Goal: Transaction & Acquisition: Obtain resource

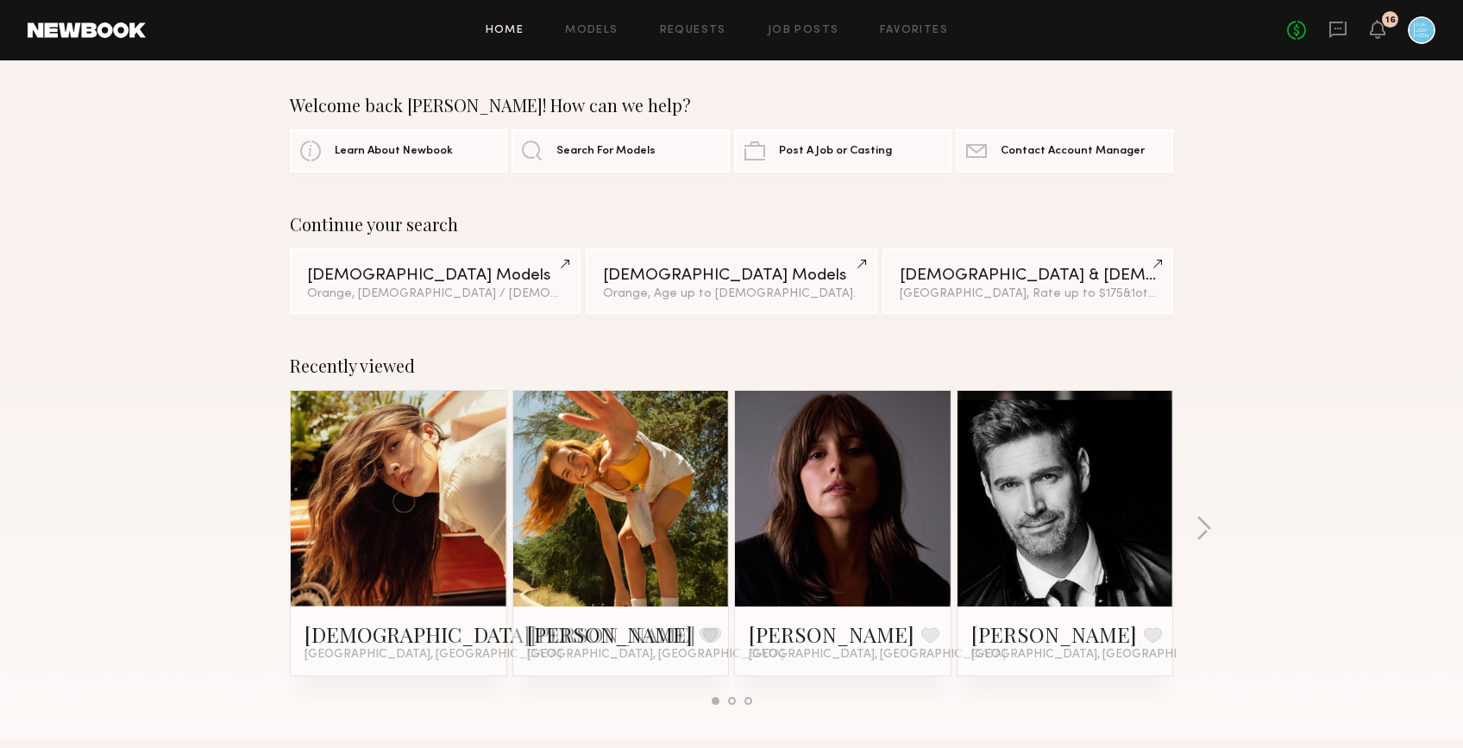
click at [610, 22] on div "Home Models Requests Job Posts Favorites Sign Out No fees up to $5,000 16" at bounding box center [791, 30] width 1290 height 28
click at [609, 31] on link "Models" at bounding box center [591, 30] width 53 height 11
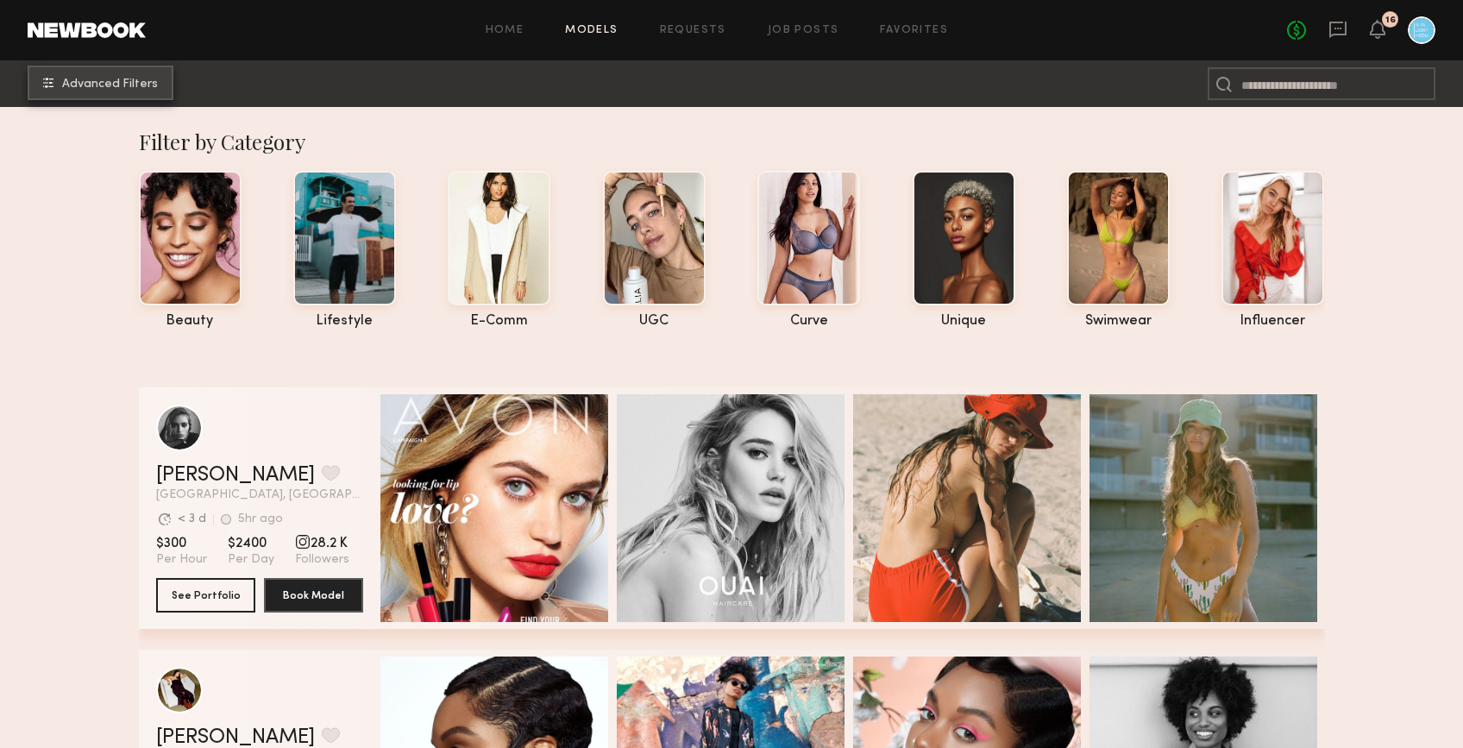
click at [141, 96] on button "Advanced Filters" at bounding box center [101, 83] width 146 height 35
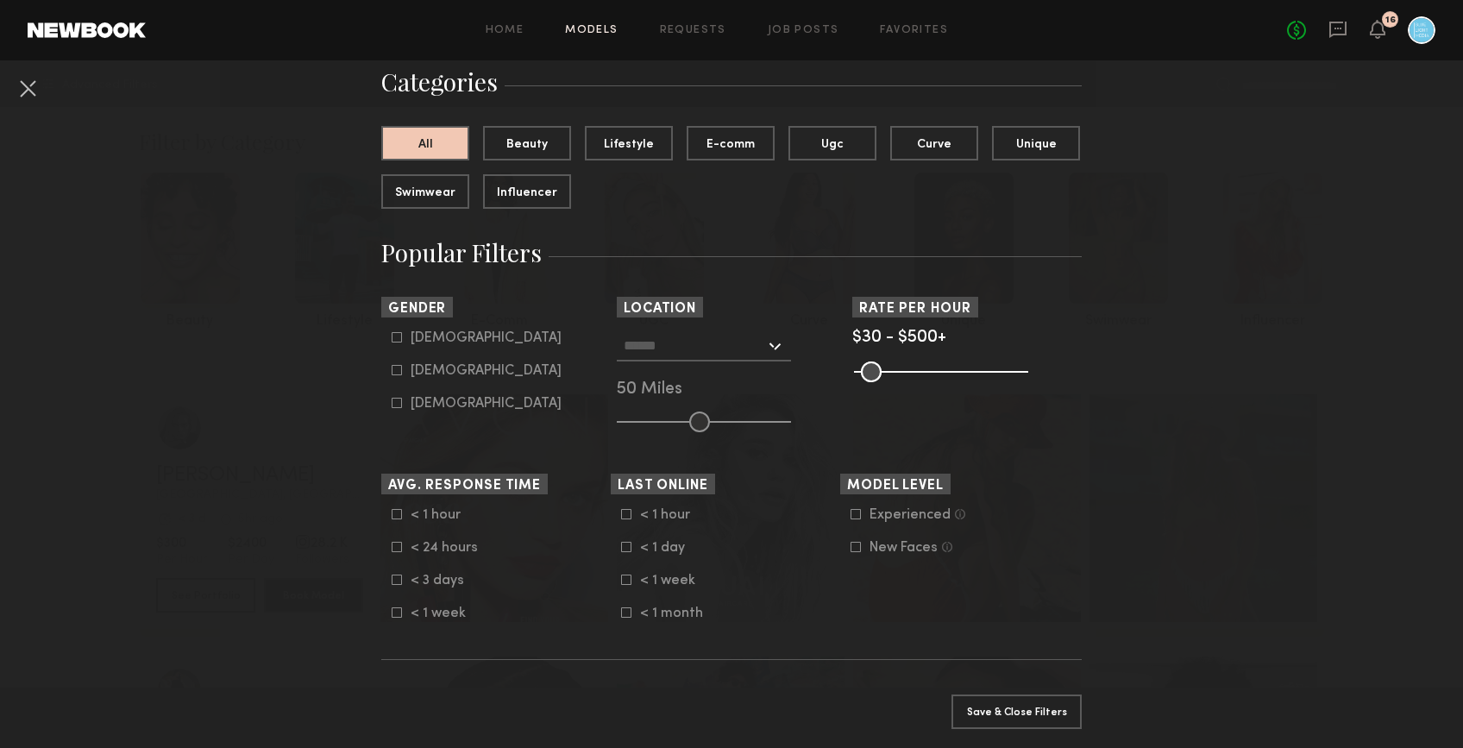
scroll to position [176, 0]
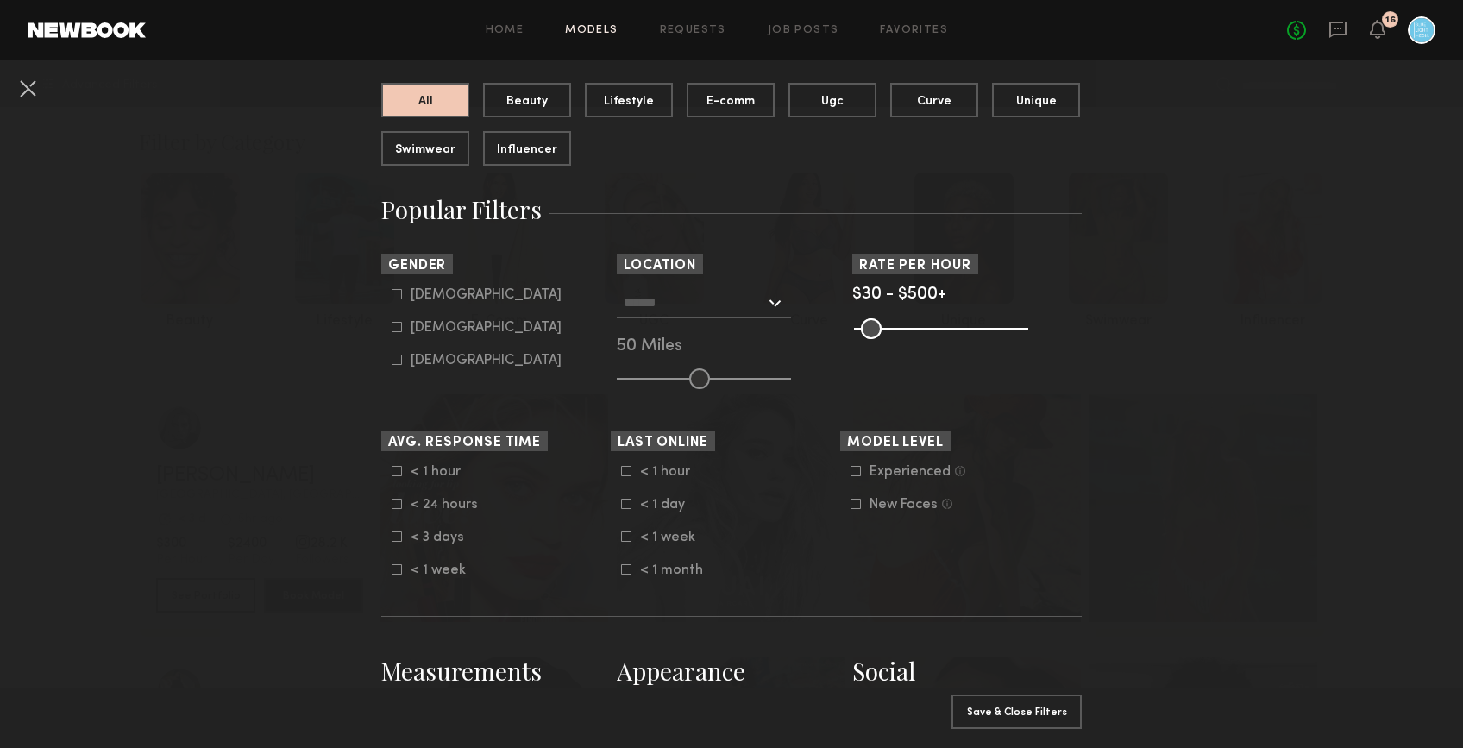
click at [731, 302] on input "text" at bounding box center [694, 301] width 141 height 29
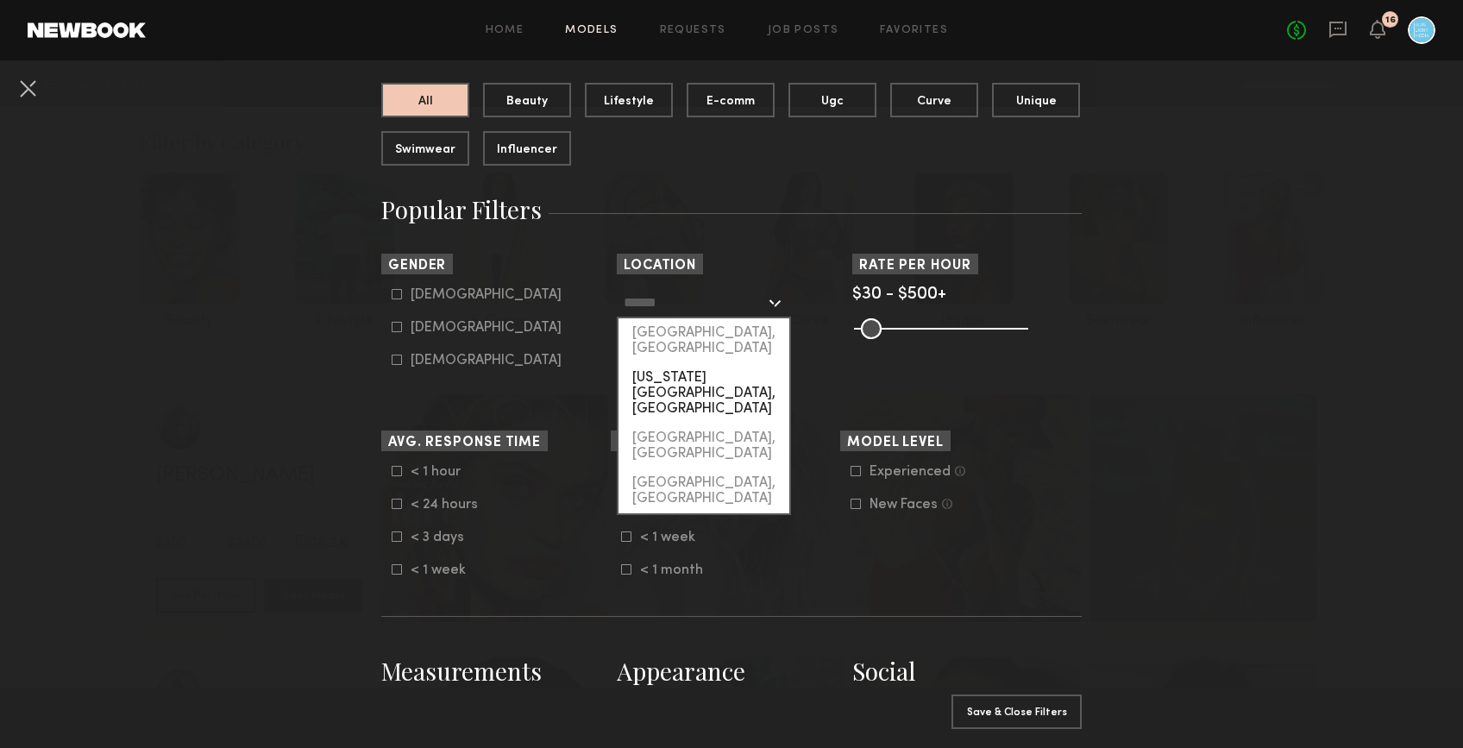
click at [687, 363] on div "New York City, NY" at bounding box center [703, 393] width 171 height 60
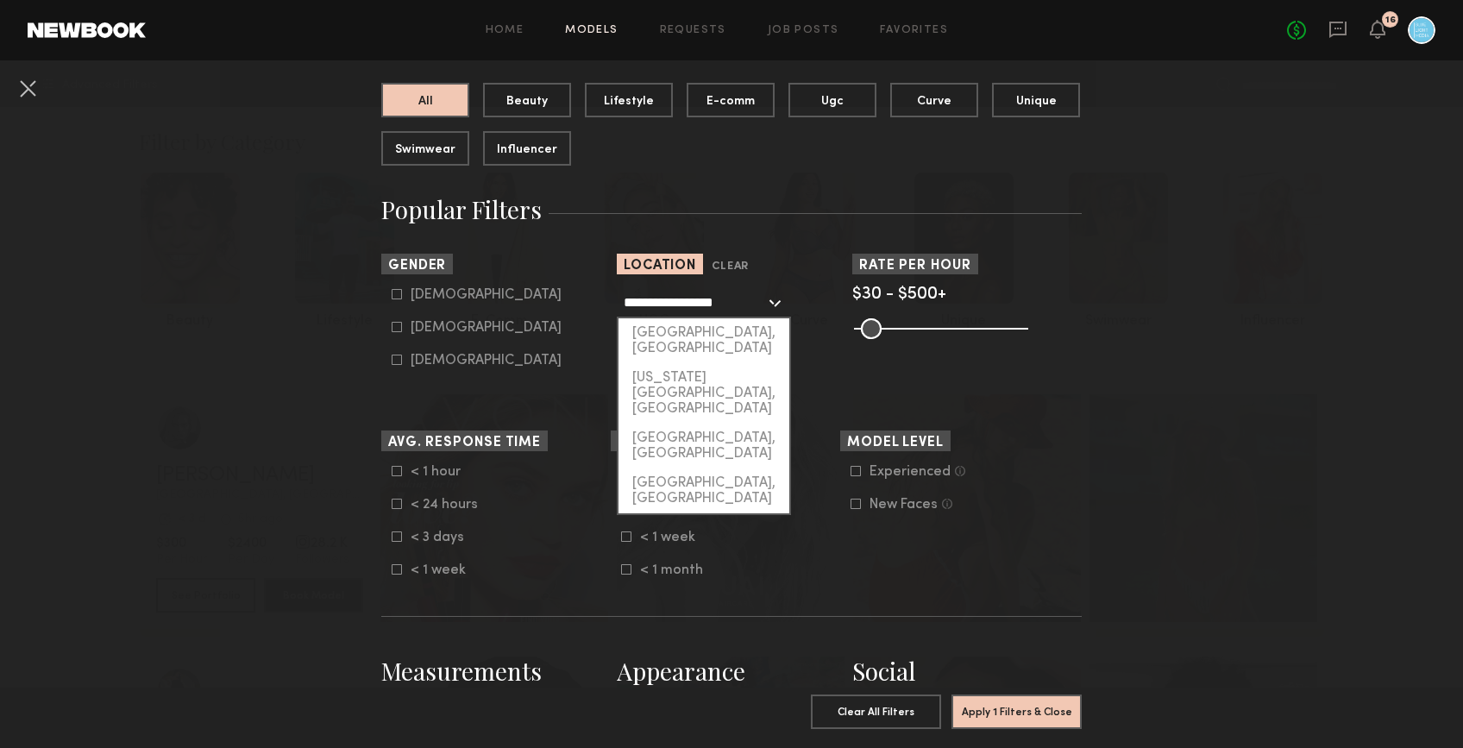
click at [694, 294] on input "**********" at bounding box center [694, 301] width 141 height 29
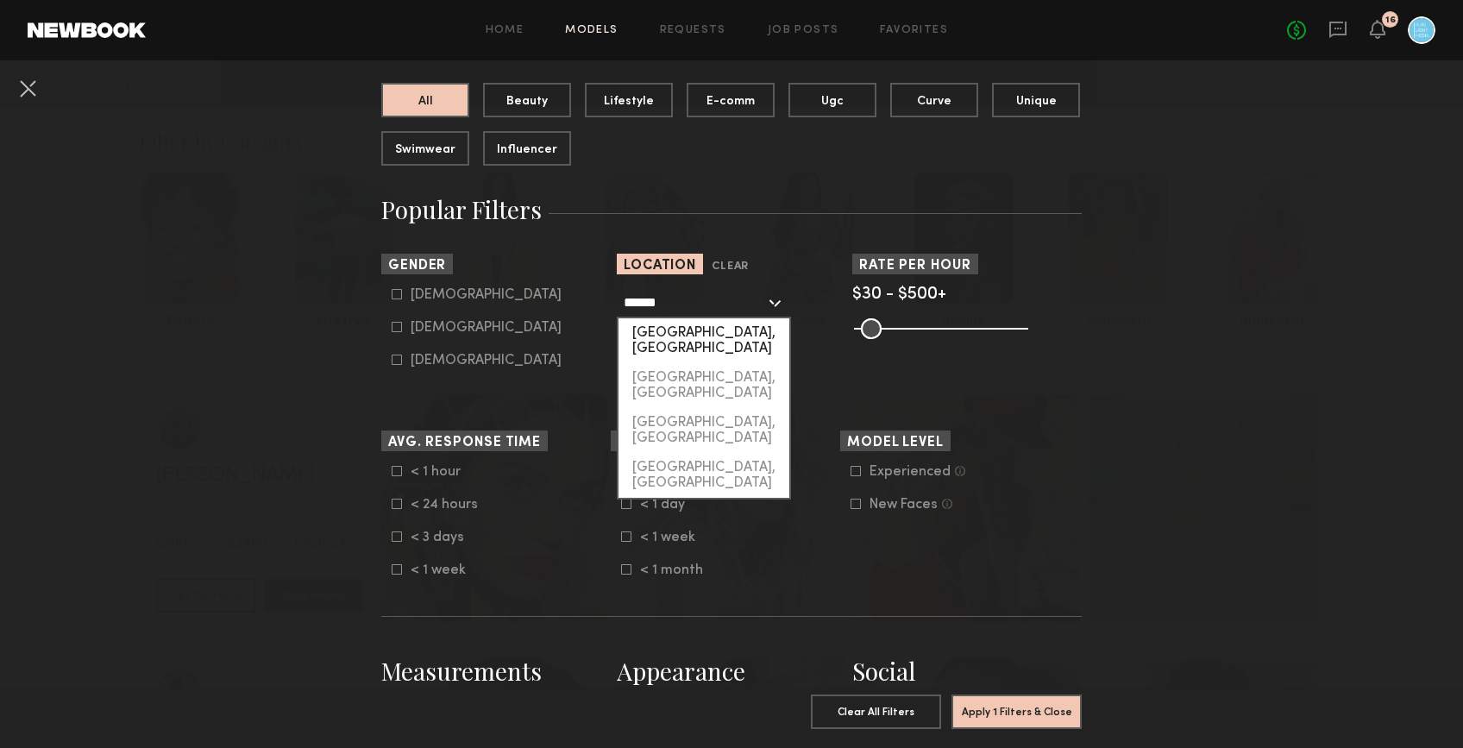
click at [702, 326] on div "Orange, CA" at bounding box center [703, 340] width 171 height 45
type input "**********"
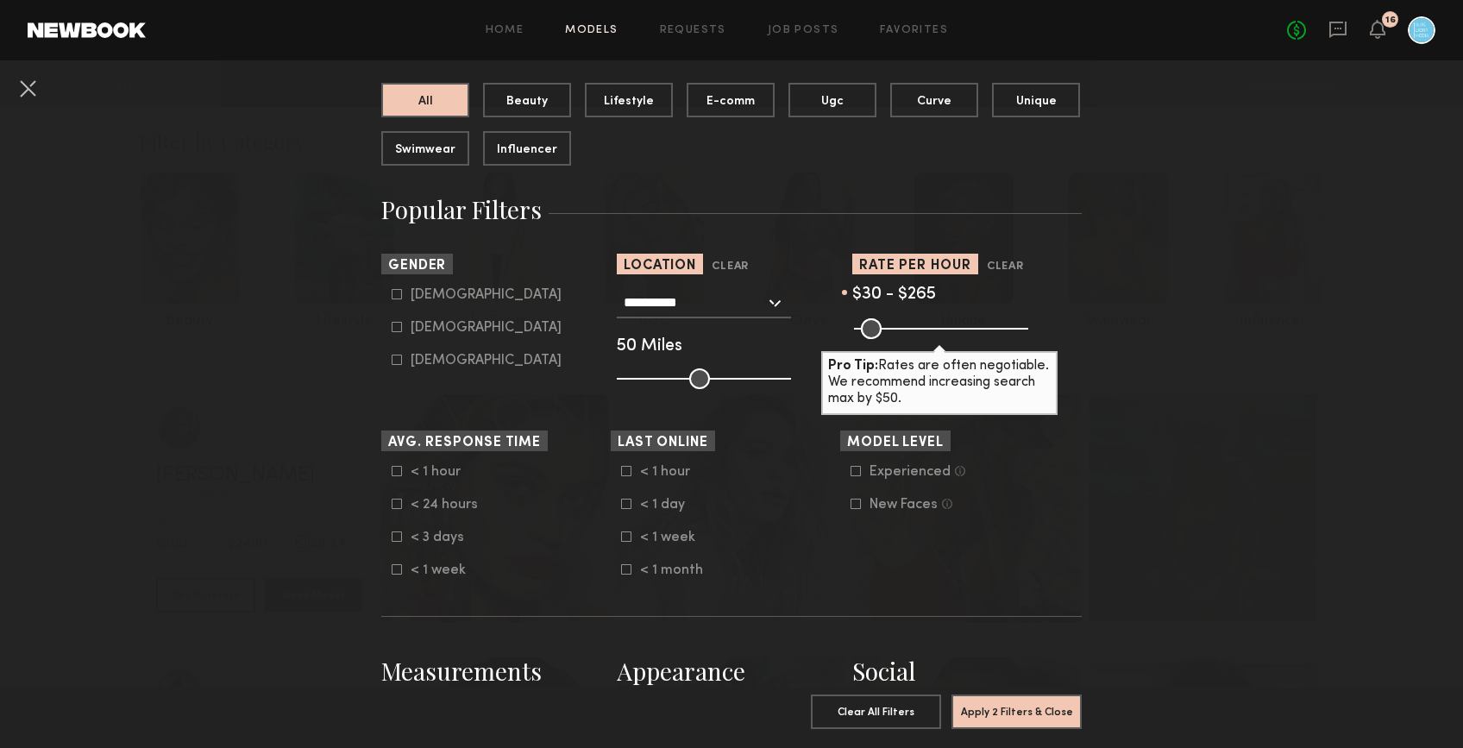
drag, startPoint x: 1017, startPoint y: 327, endPoint x: 941, endPoint y: 327, distance: 75.9
type input "***"
click at [941, 327] on input "range" at bounding box center [941, 328] width 174 height 21
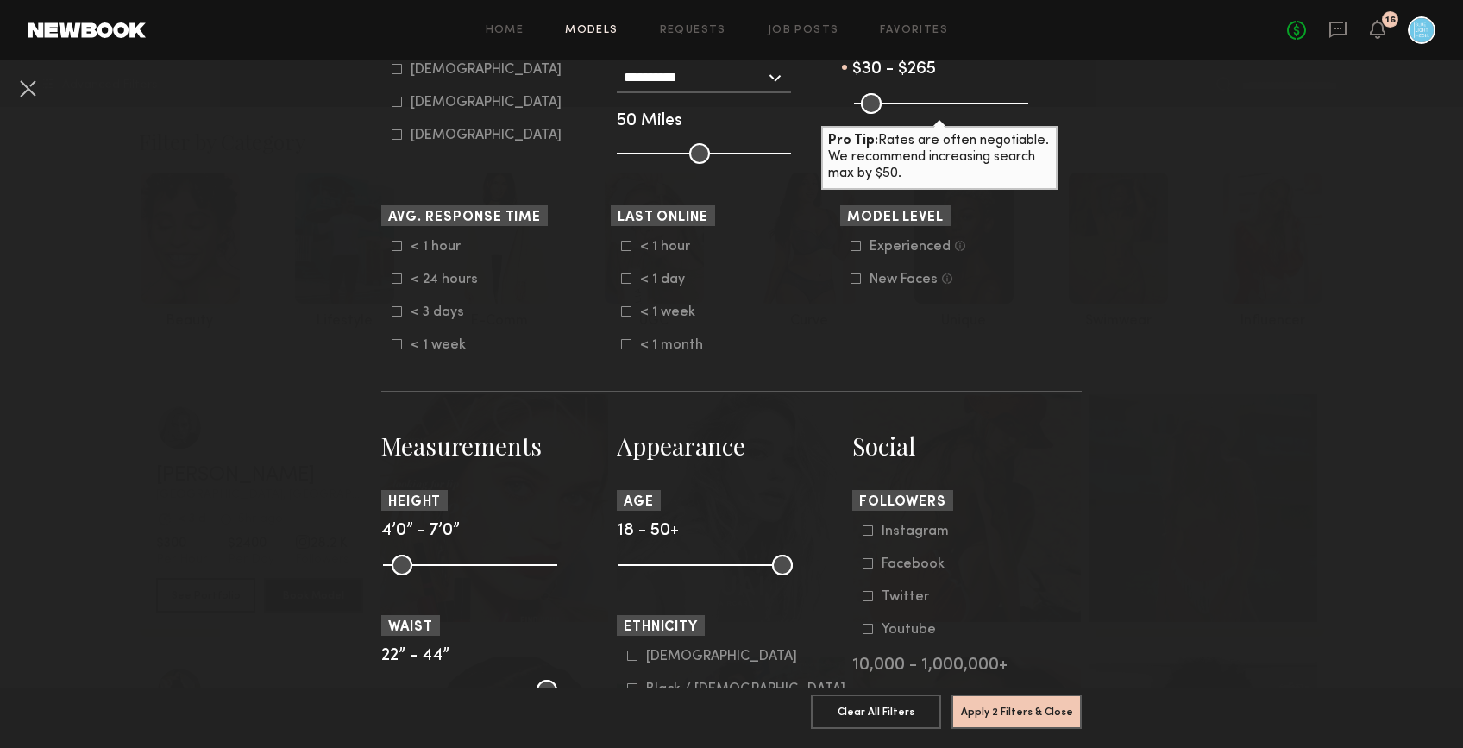
scroll to position [468, 0]
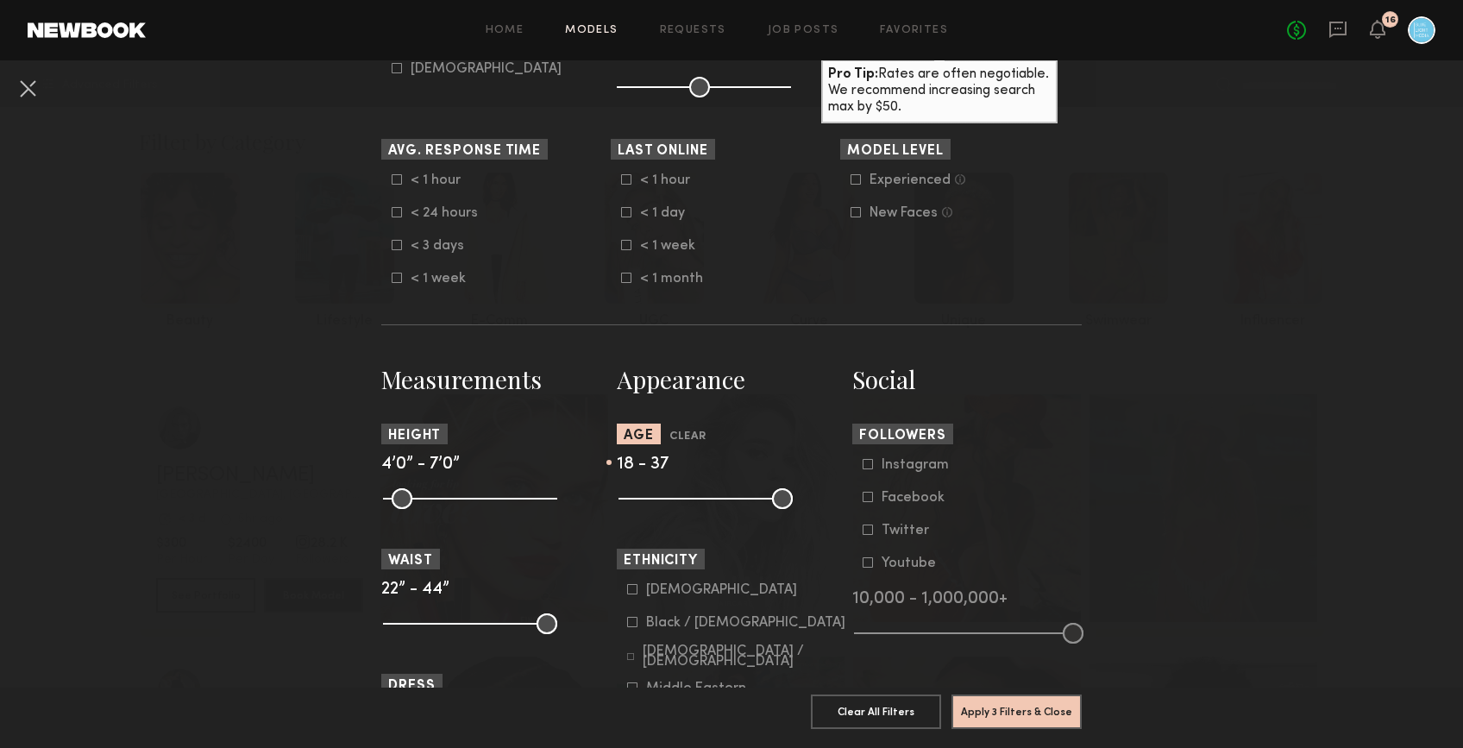
drag, startPoint x: 785, startPoint y: 506, endPoint x: 720, endPoint y: 506, distance: 64.7
type input "**"
click at [720, 506] on input "range" at bounding box center [705, 498] width 174 height 21
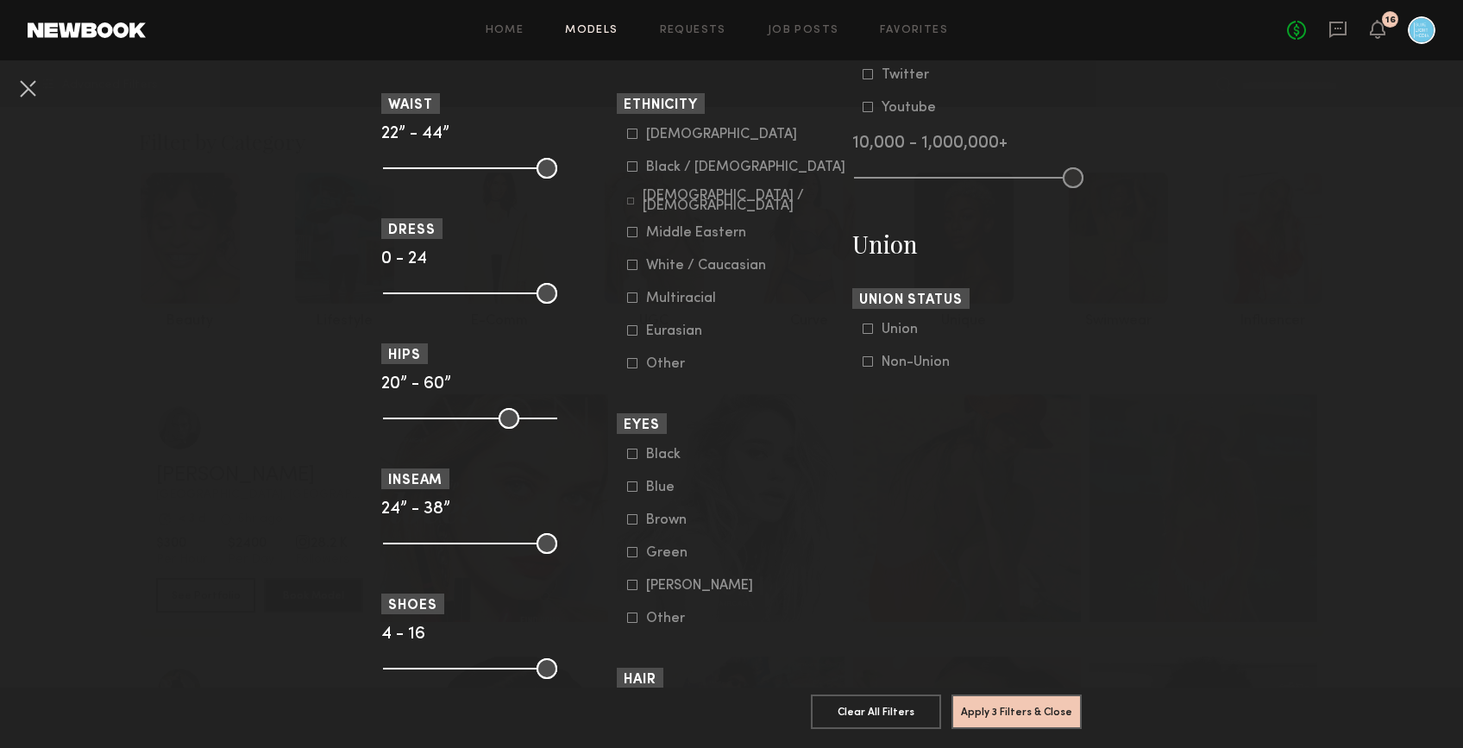
scroll to position [976, 0]
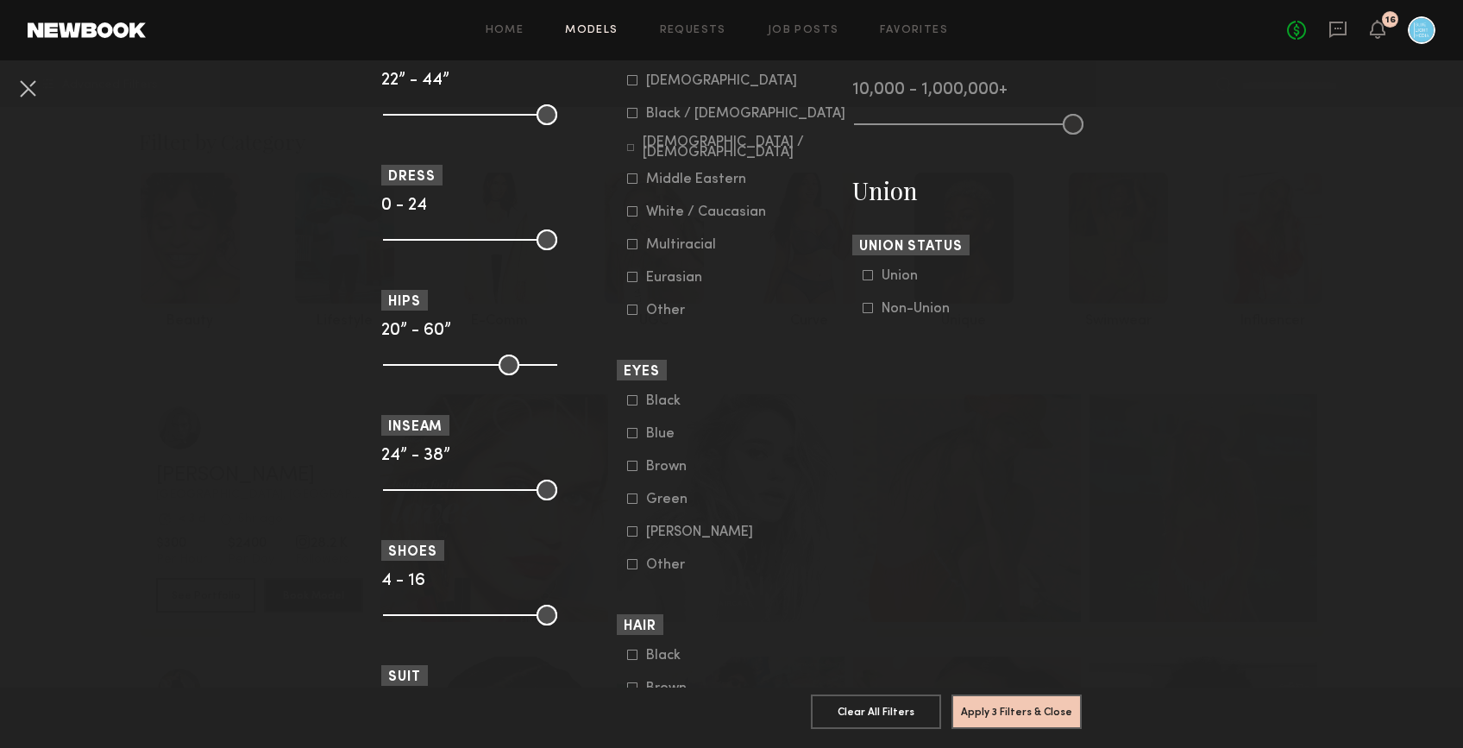
click at [631, 471] on icon at bounding box center [632, 466] width 10 height 10
click at [1023, 718] on button "Apply 4 Filters & Close" at bounding box center [1016, 711] width 130 height 35
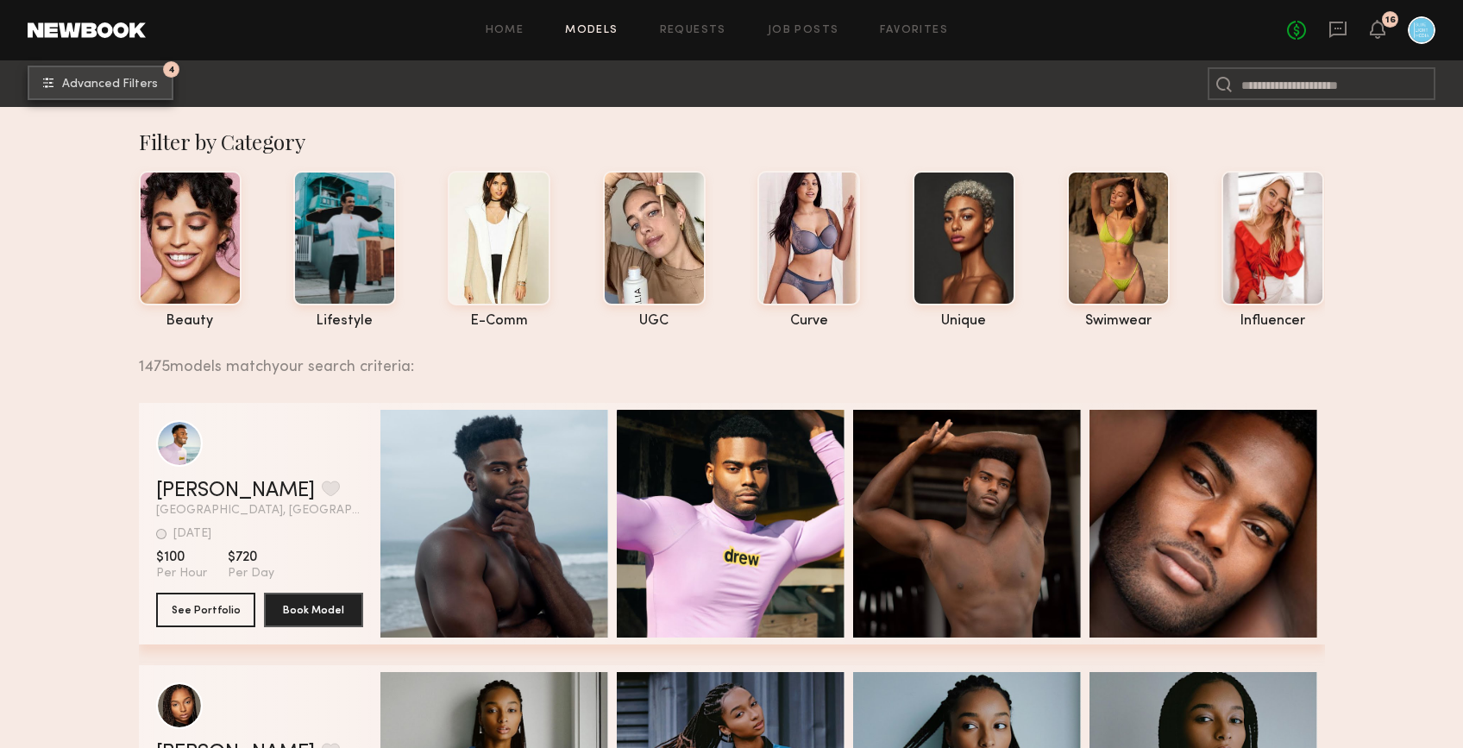
click at [156, 69] on button "4 Advanced Filters" at bounding box center [101, 83] width 146 height 35
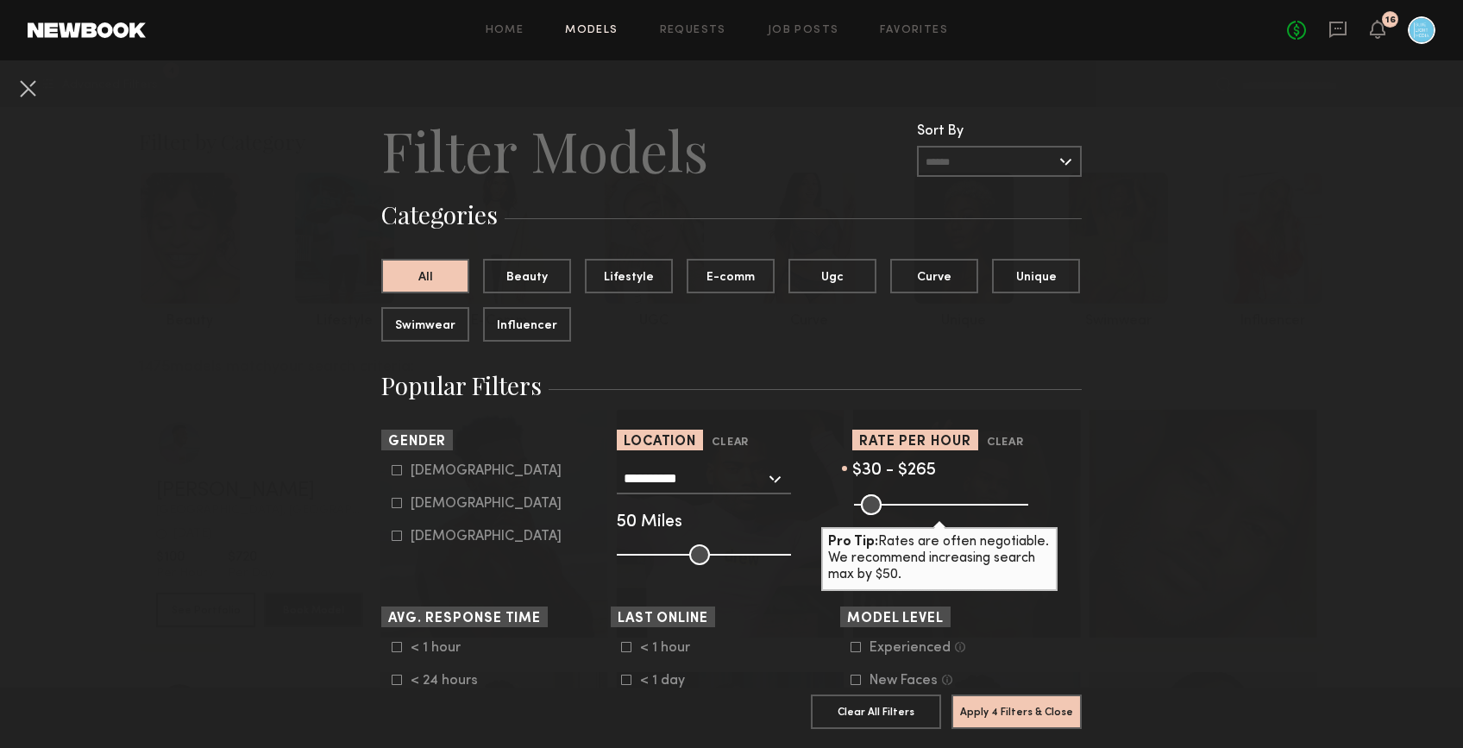
click at [428, 509] on div "Female" at bounding box center [486, 504] width 151 height 10
type input "**"
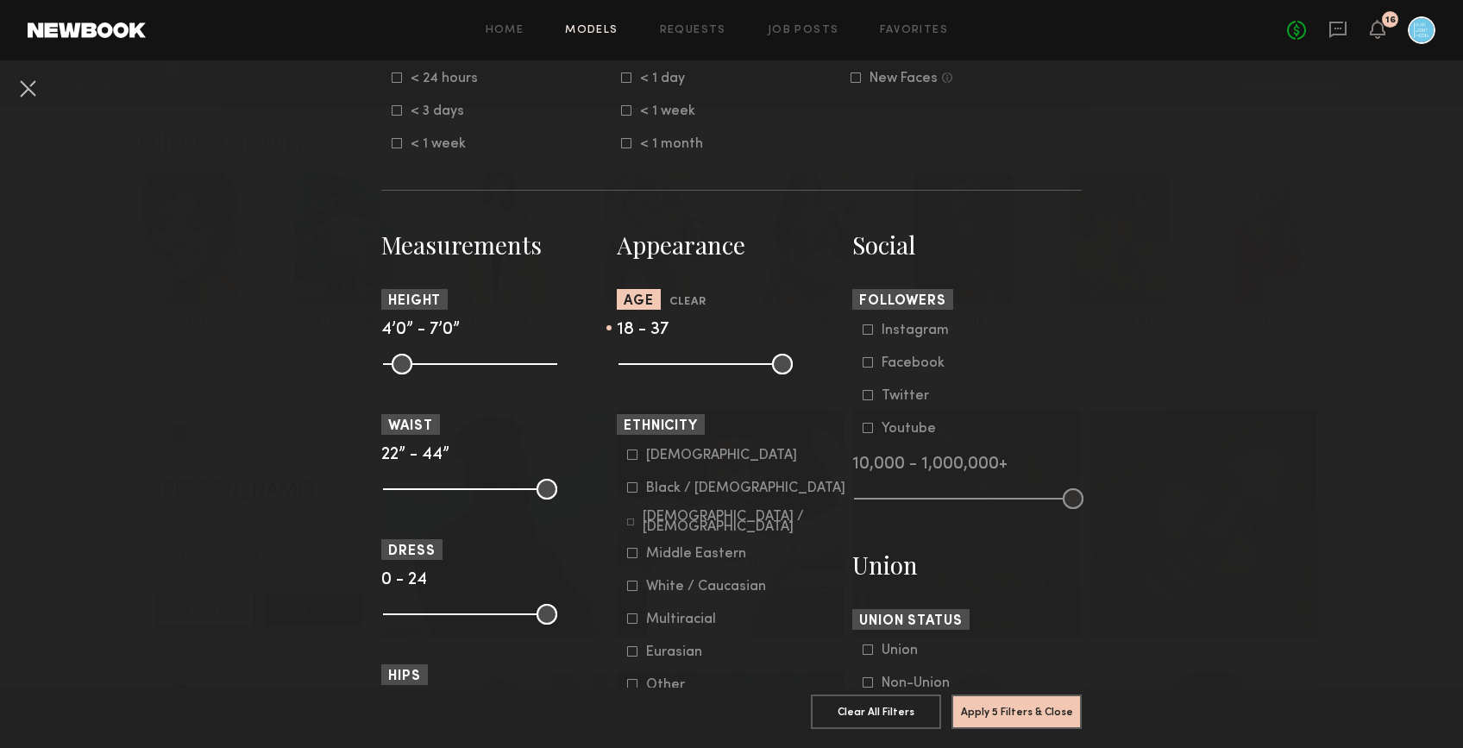
scroll to position [1279, 0]
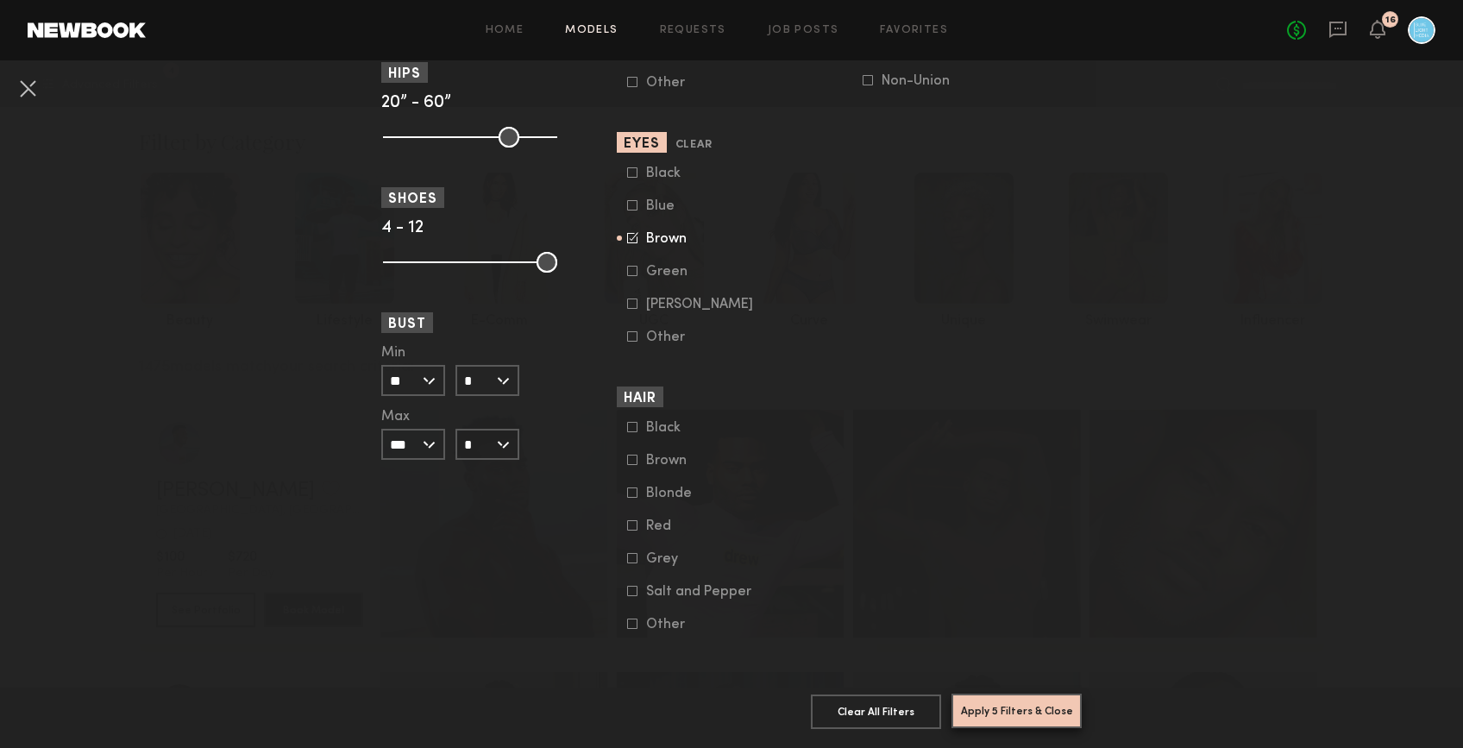
click at [998, 718] on button "Apply 5 Filters & Close" at bounding box center [1016, 711] width 130 height 35
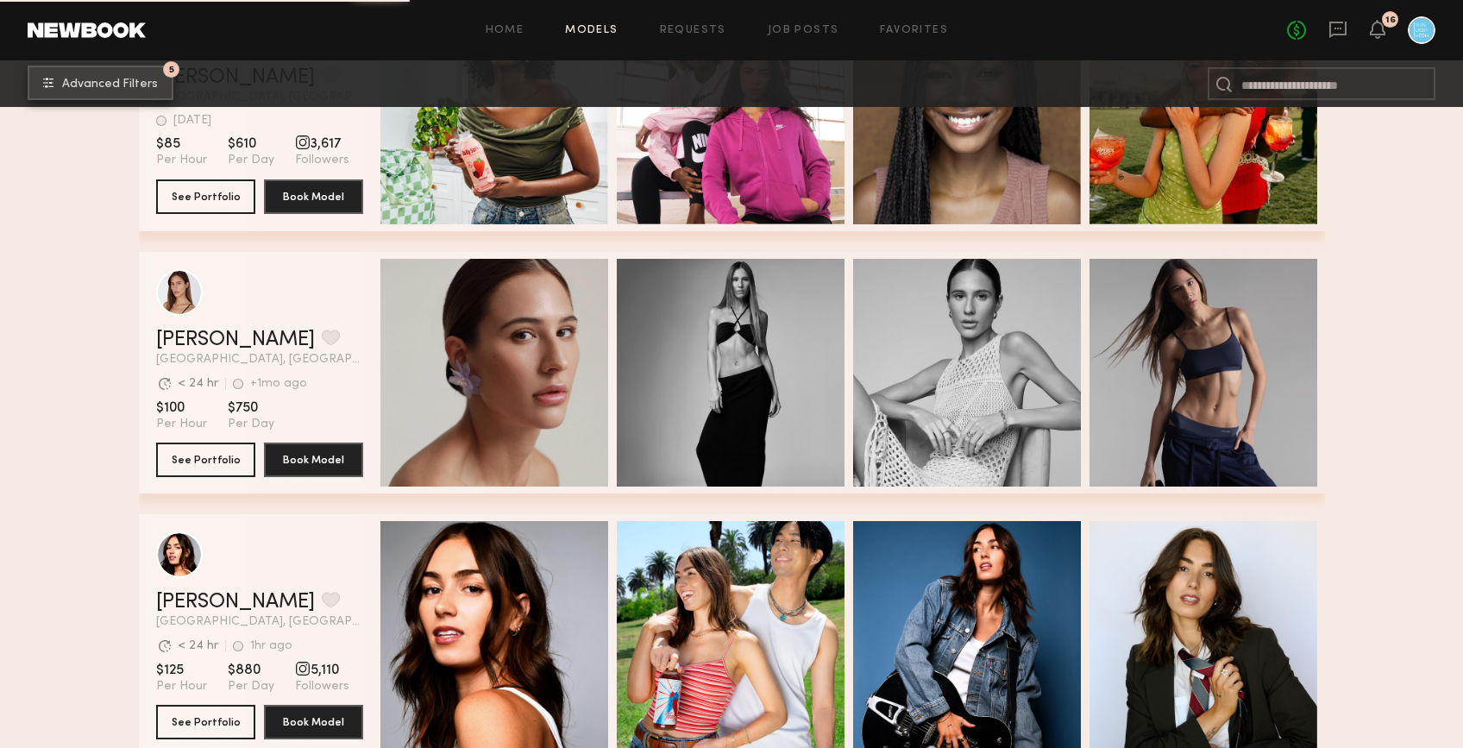
scroll to position [40608, 0]
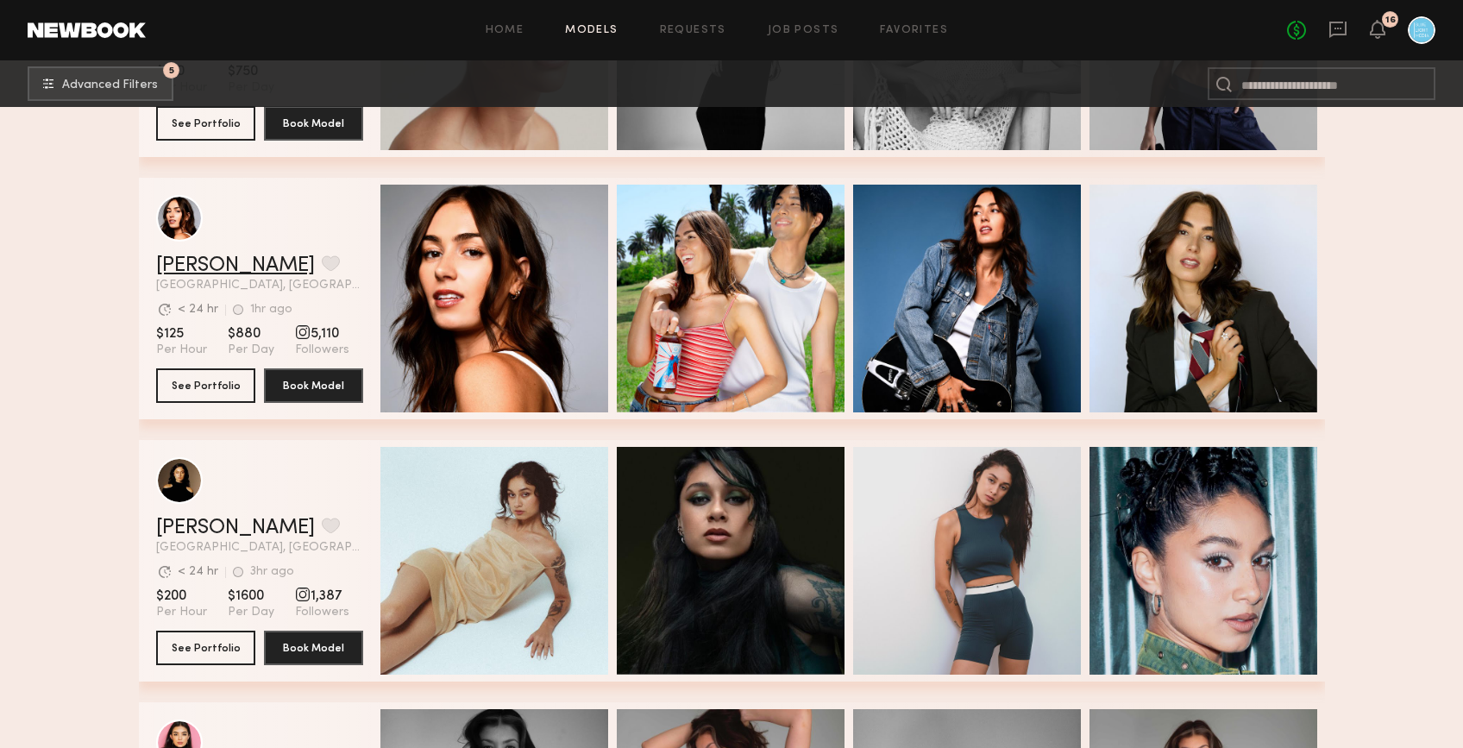
click at [229, 264] on link "Lauren G." at bounding box center [235, 265] width 159 height 21
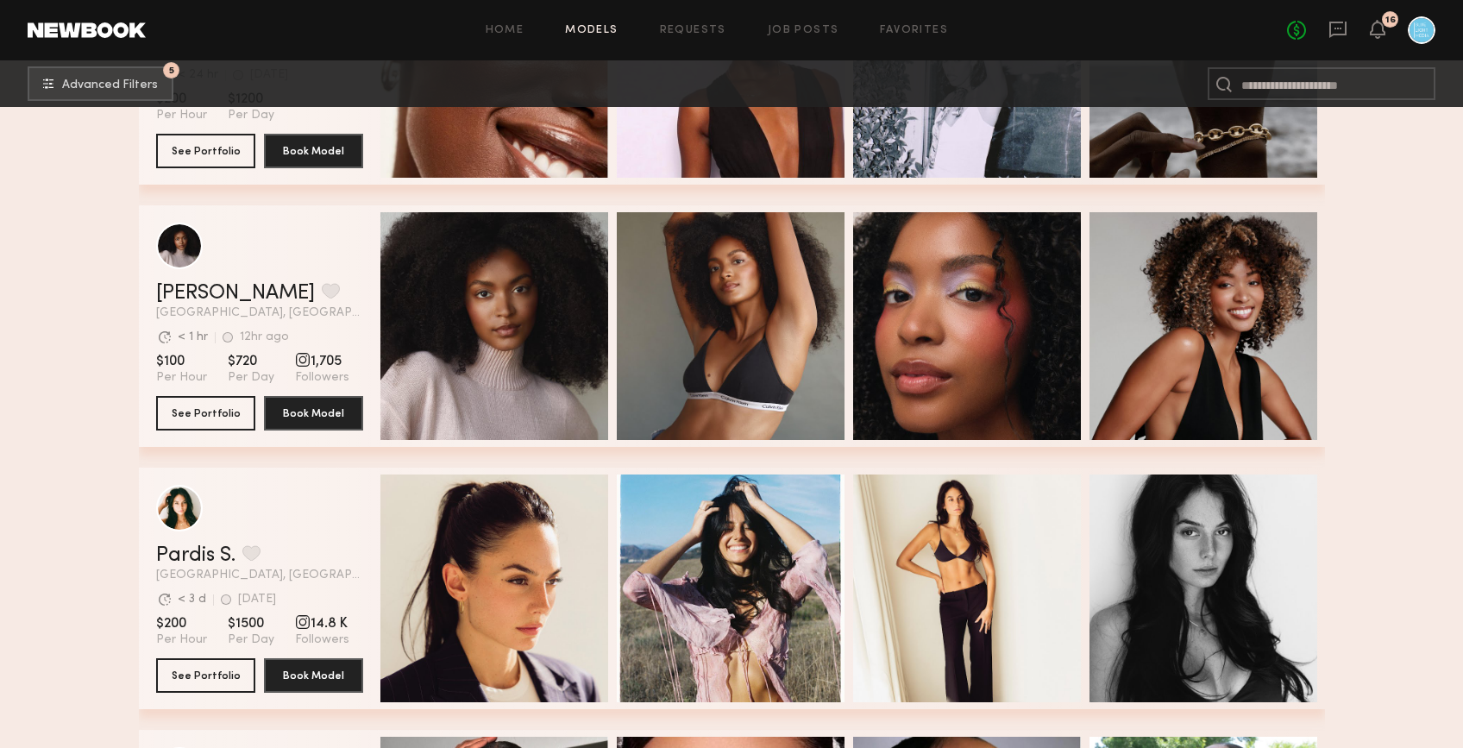
scroll to position [47627, 0]
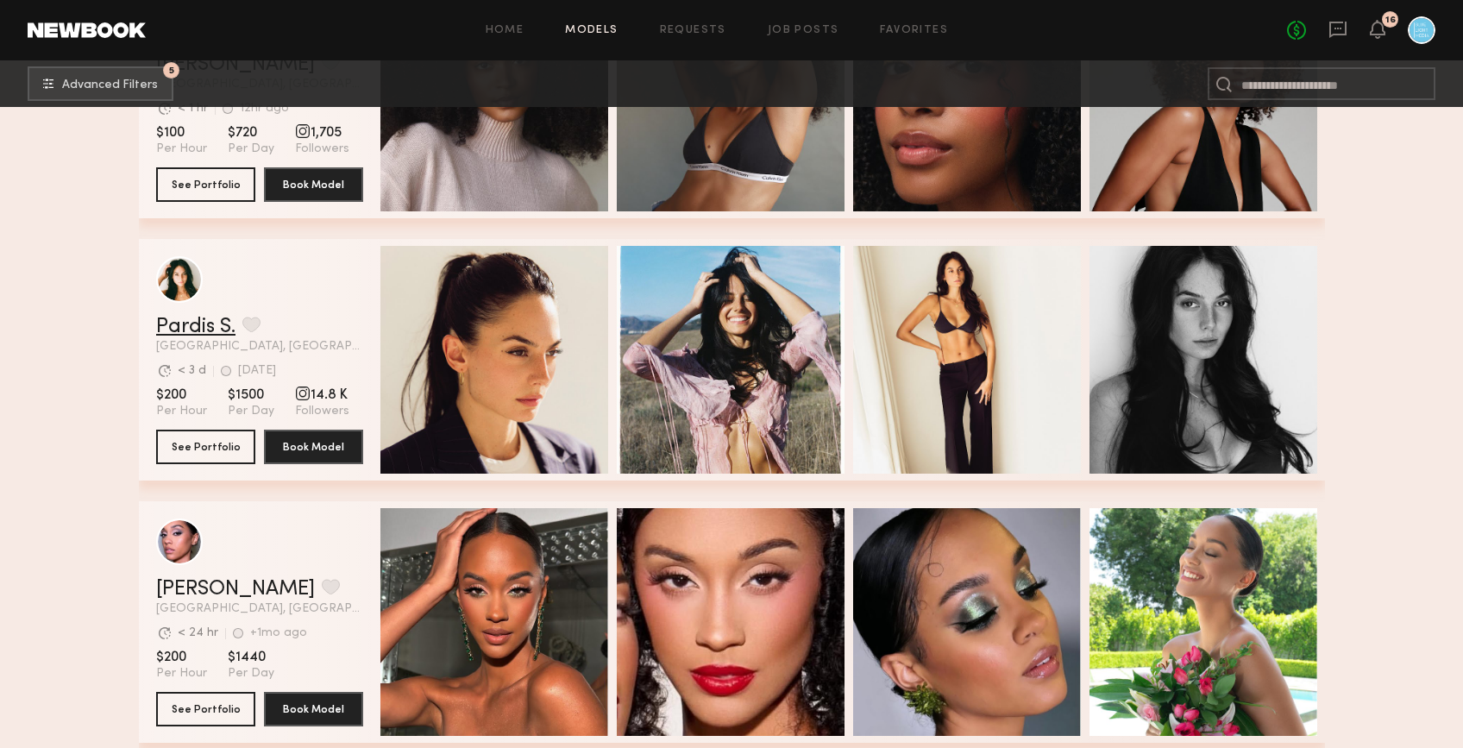
click at [209, 317] on link "Pardis S." at bounding box center [195, 327] width 79 height 21
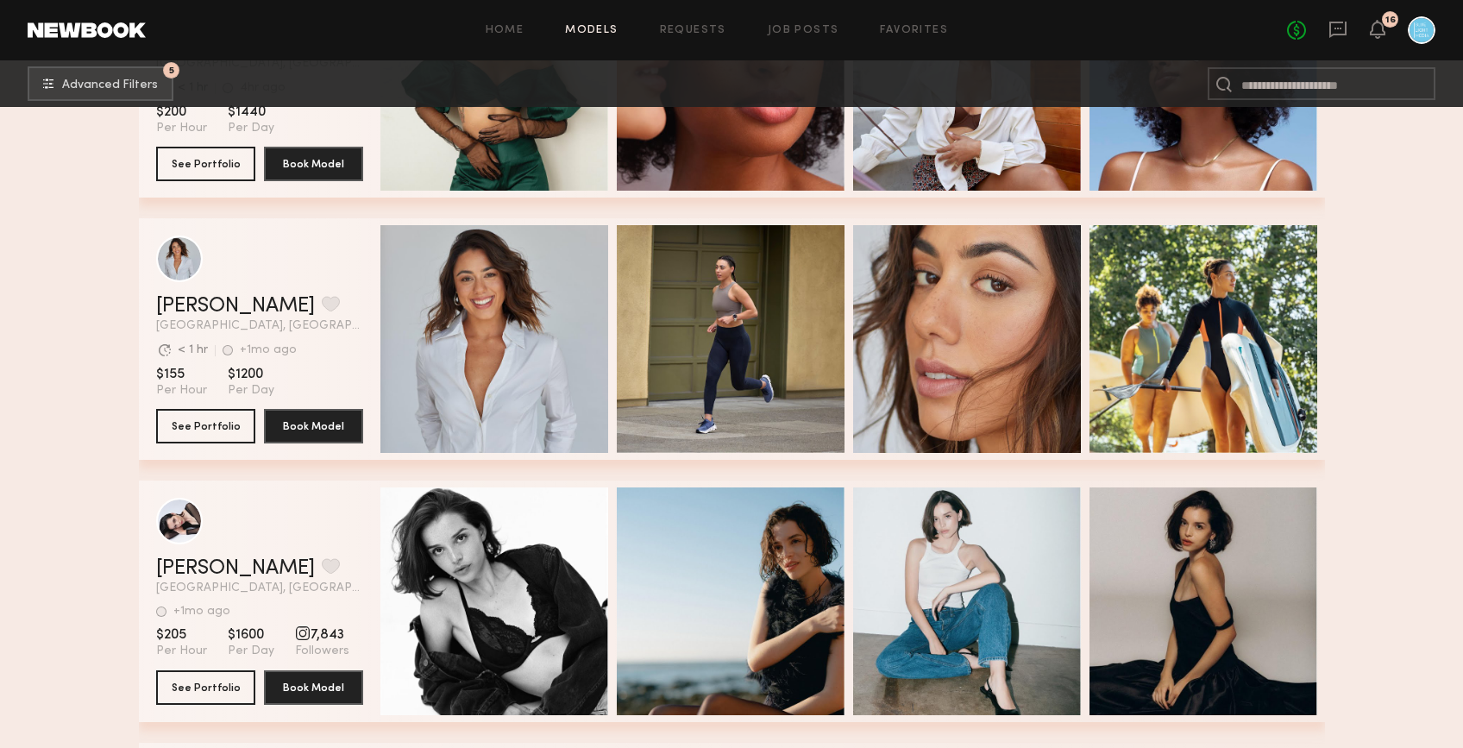
scroll to position [49274, 0]
